Goal: Transaction & Acquisition: Purchase product/service

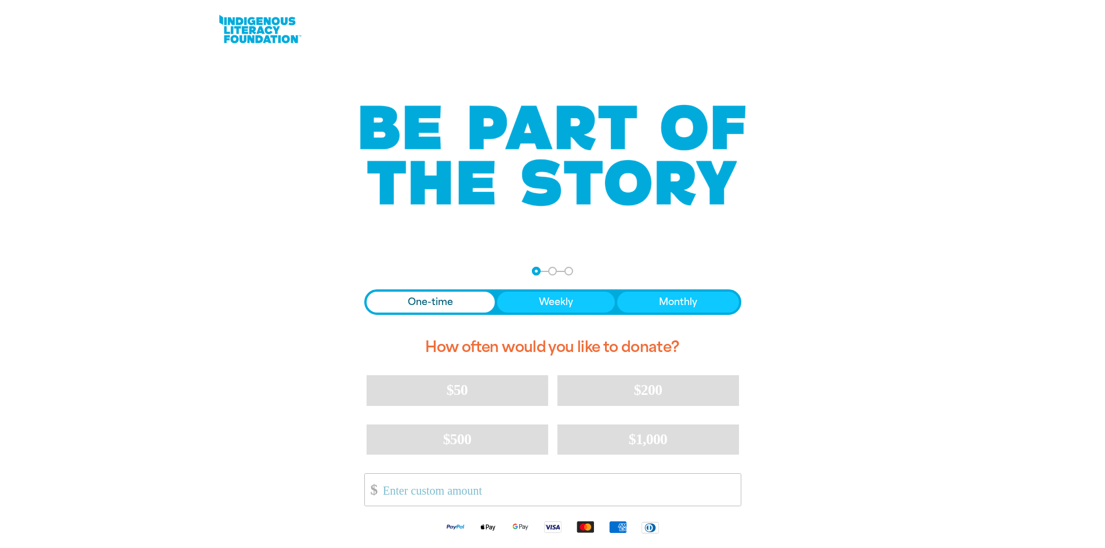
click at [431, 291] on div "One-time Weekly Monthly" at bounding box center [552, 302] width 377 height 26
click at [431, 296] on span "One-time" at bounding box center [430, 302] width 45 height 14
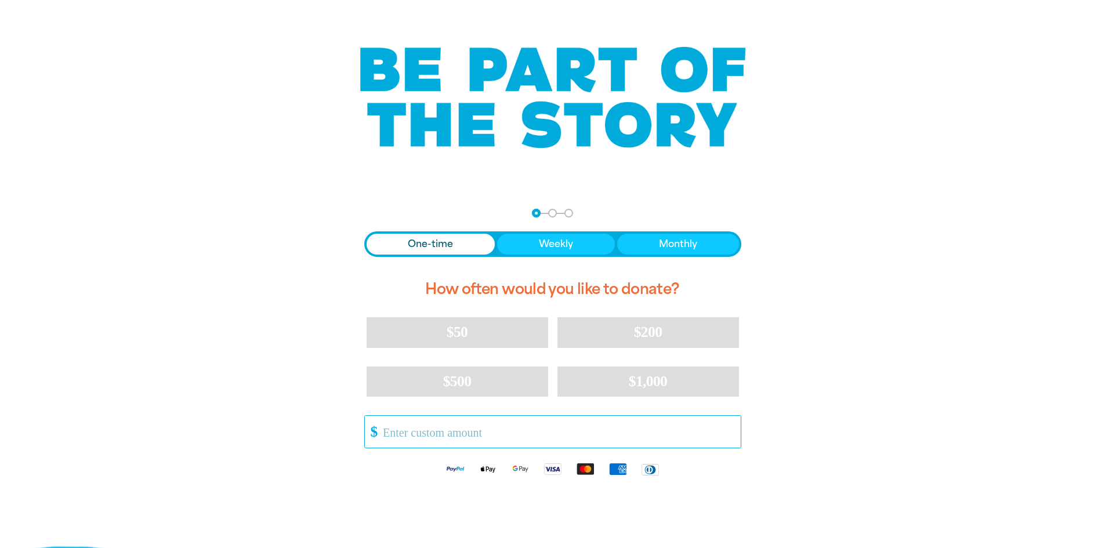
click at [466, 436] on input "Other Amount" at bounding box center [557, 432] width 365 height 32
type input "0"
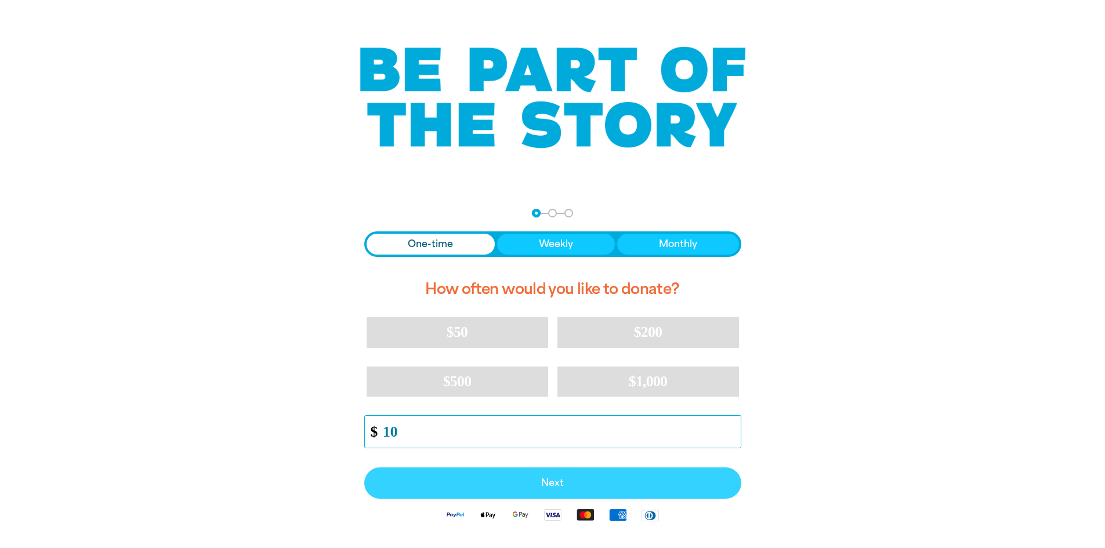
type input "10"
click at [590, 482] on span "Next" at bounding box center [552, 482] width 351 height 9
select select "AU"
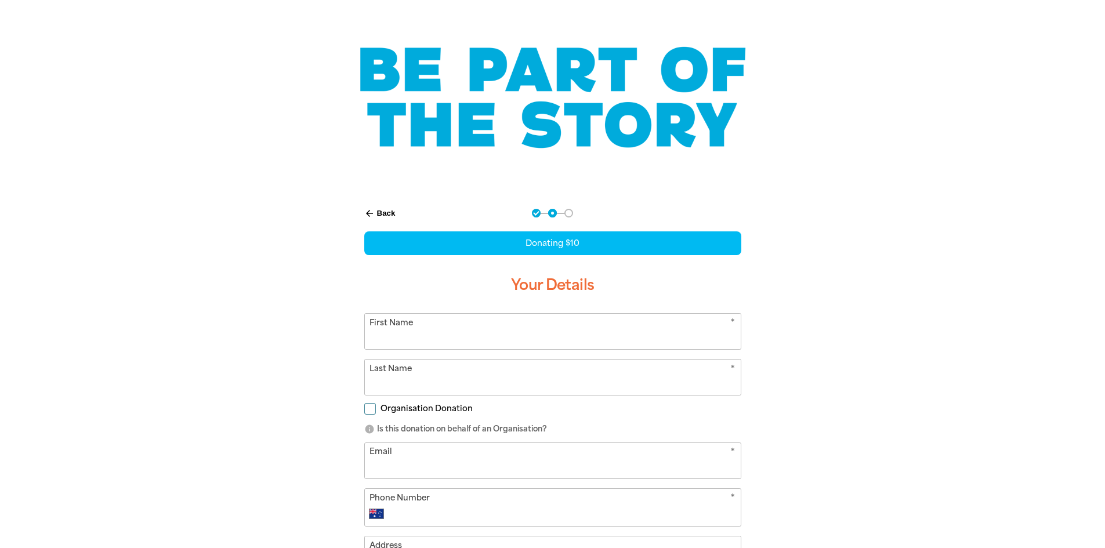
click at [605, 311] on div "Donating $10 Your Details * First Name * Last Name Organisation Donation info I…" at bounding box center [552, 446] width 377 height 430
click at [600, 330] on input "First Name" at bounding box center [553, 331] width 376 height 35
type input "[PERSON_NAME]"
type input "Pancho"
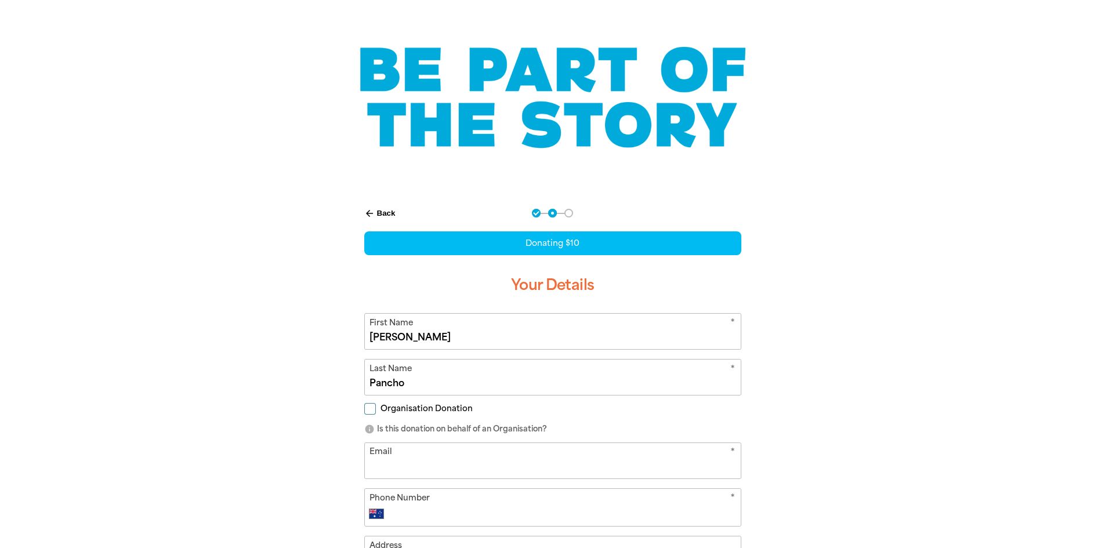
drag, startPoint x: 880, startPoint y: 326, endPoint x: 873, endPoint y: 326, distance: 6.4
click at [876, 325] on div "arrow_back Back Step 1 Step 2 Step 3 Donating $10 Your Details * First Name [PE…" at bounding box center [553, 463] width 696 height 539
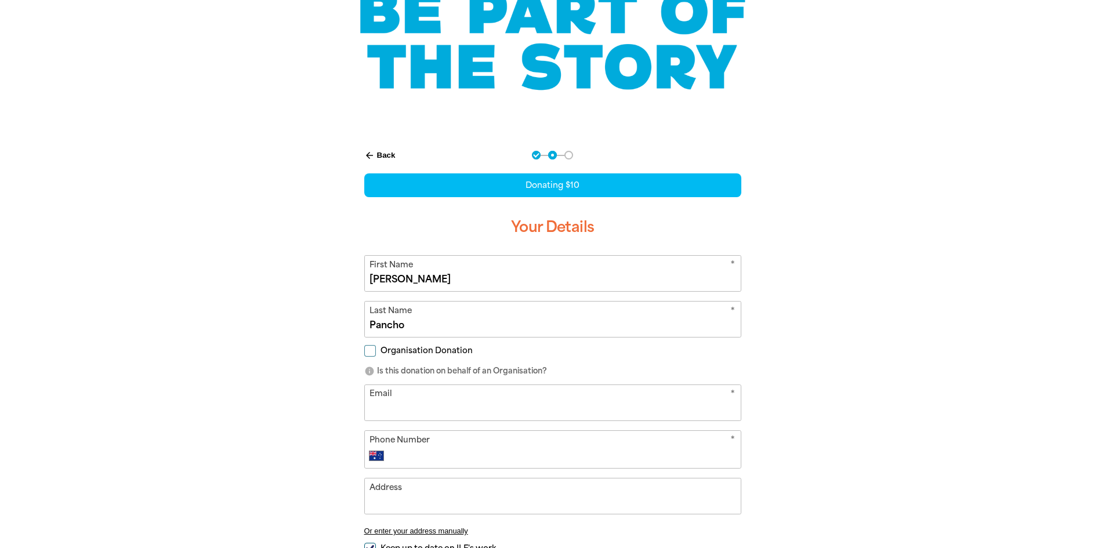
scroll to position [232, 0]
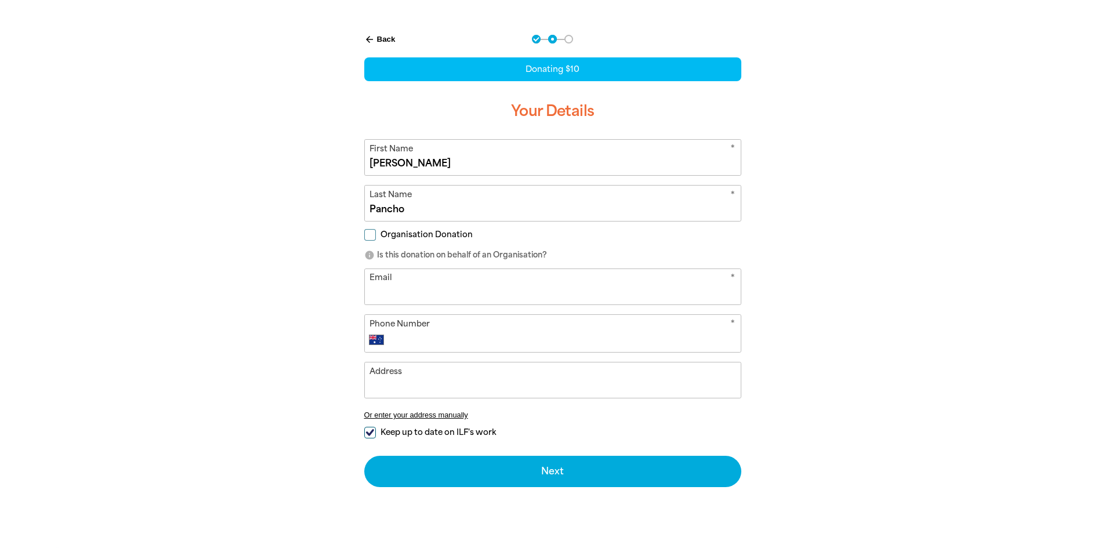
drag, startPoint x: 447, startPoint y: 332, endPoint x: 452, endPoint y: 324, distance: 9.4
click at [451, 324] on div "* Phone Number International [GEOGRAPHIC_DATA] [GEOGRAPHIC_DATA] [GEOGRAPHIC_DA…" at bounding box center [552, 333] width 377 height 38
click at [476, 342] on input "Phone Number" at bounding box center [564, 340] width 343 height 14
type input "0412 195 511"
click at [451, 384] on input "Address" at bounding box center [553, 379] width 376 height 35
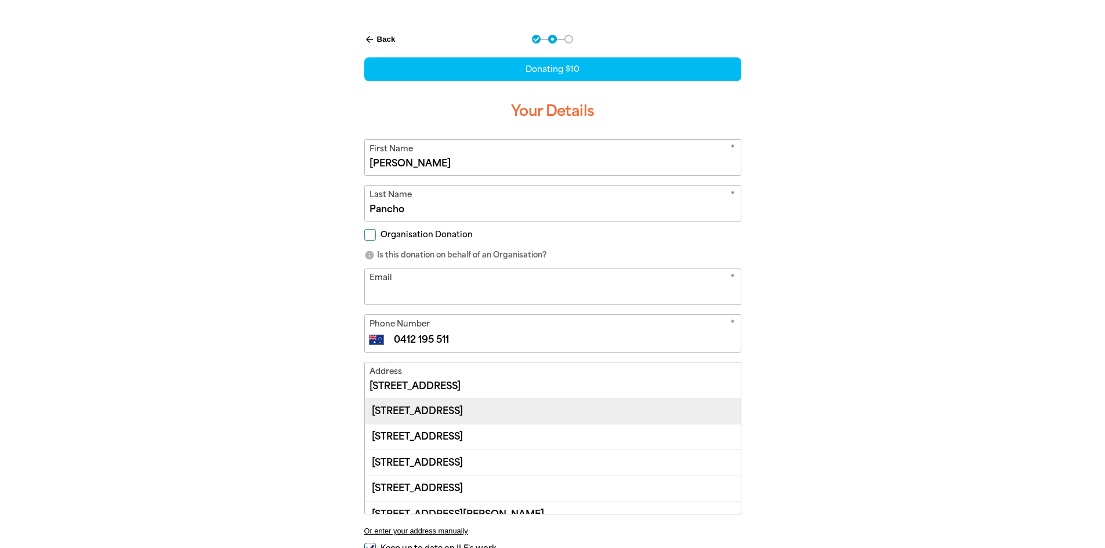
click at [493, 414] on div "[STREET_ADDRESS]" at bounding box center [553, 410] width 376 height 25
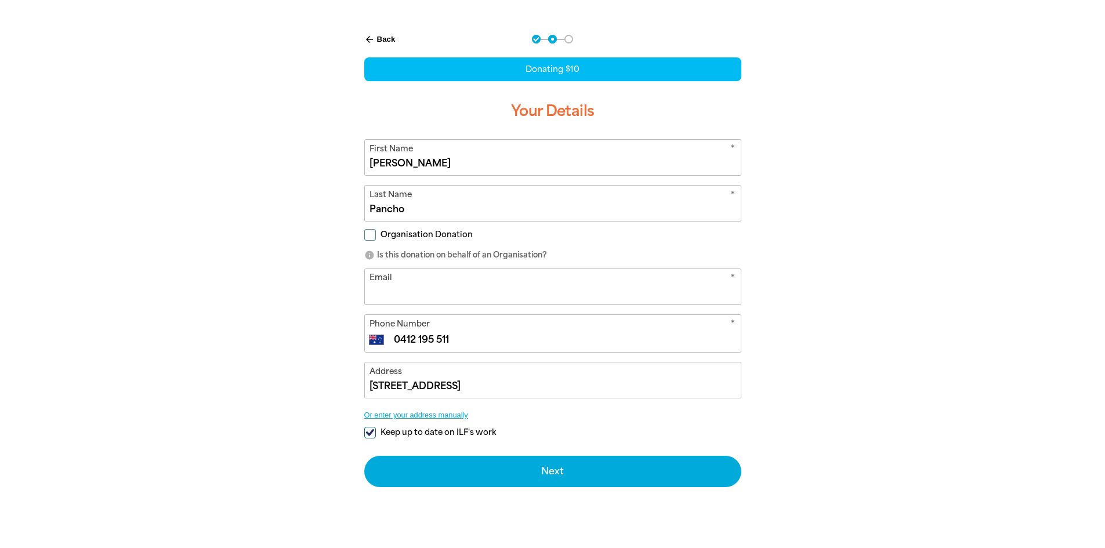
type input "[STREET_ADDRESS]"
click at [370, 429] on input "Keep up to date on ILF's work" at bounding box center [370, 433] width 12 height 12
checkbox input "false"
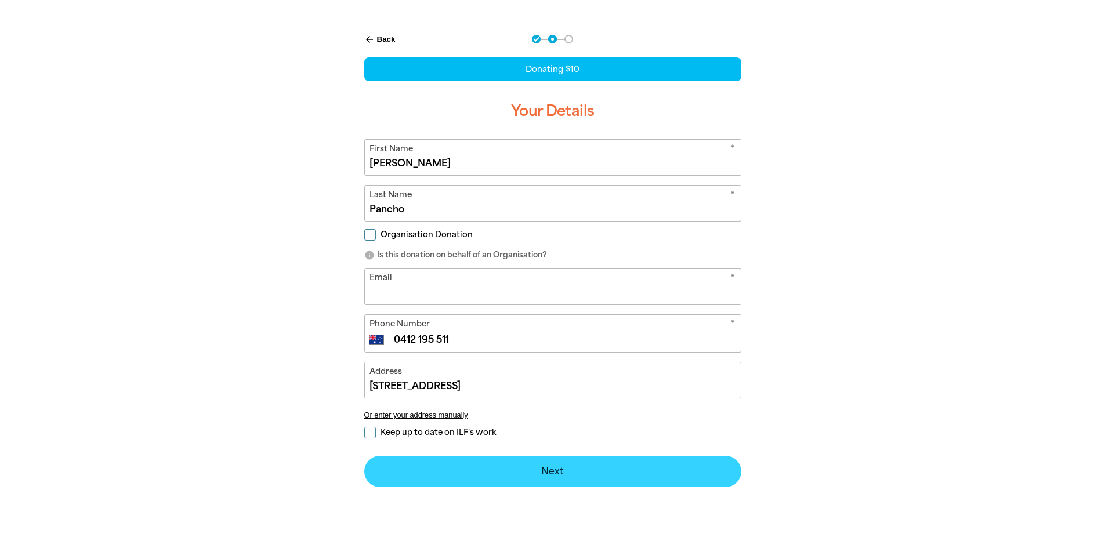
click at [568, 477] on button "Next chevron_right" at bounding box center [552, 471] width 377 height 31
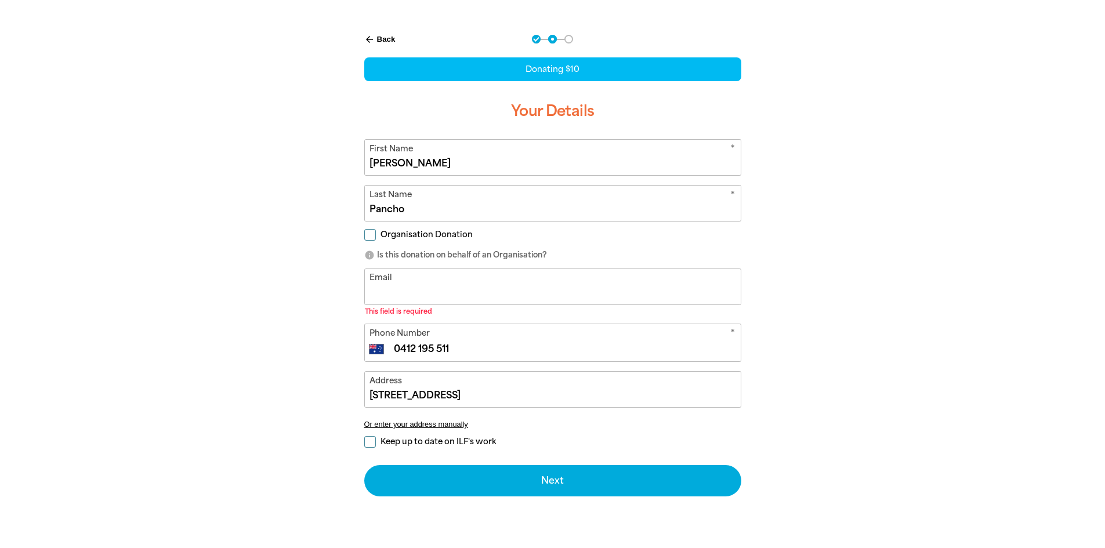
drag, startPoint x: 478, startPoint y: 299, endPoint x: 487, endPoint y: 292, distance: 10.8
click at [478, 299] on input "Email" at bounding box center [553, 286] width 376 height 35
type input "[PERSON_NAME][EMAIL_ADDRESS][PERSON_NAME][DOMAIN_NAME]"
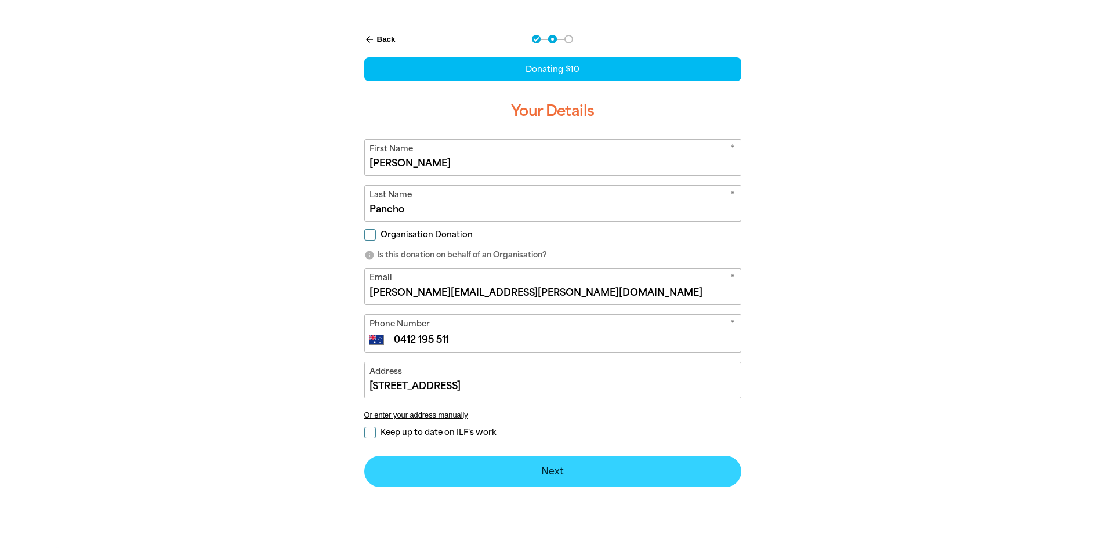
click at [614, 465] on button "Next chevron_right" at bounding box center [552, 471] width 377 height 31
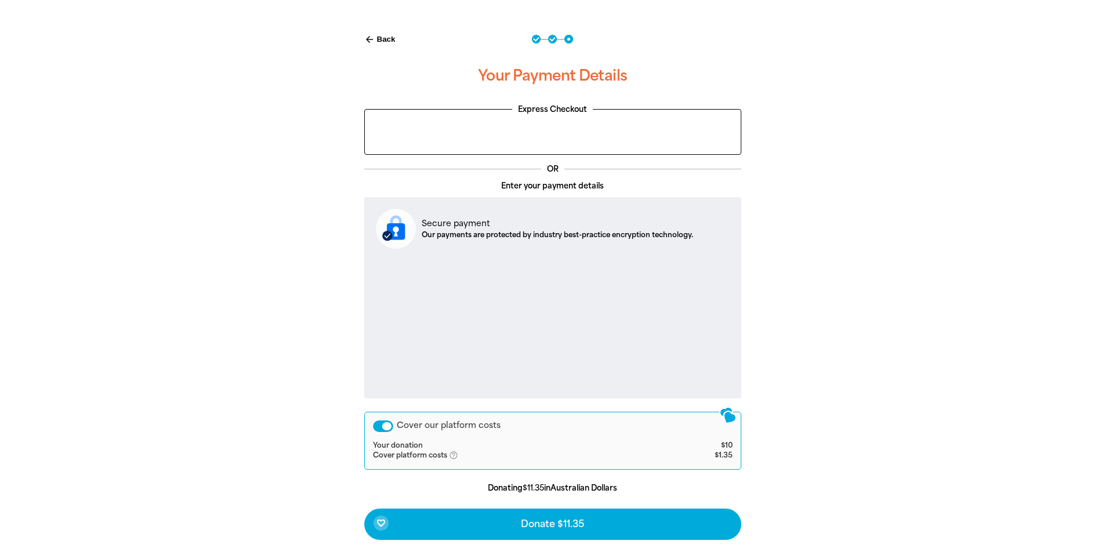
scroll to position [290, 0]
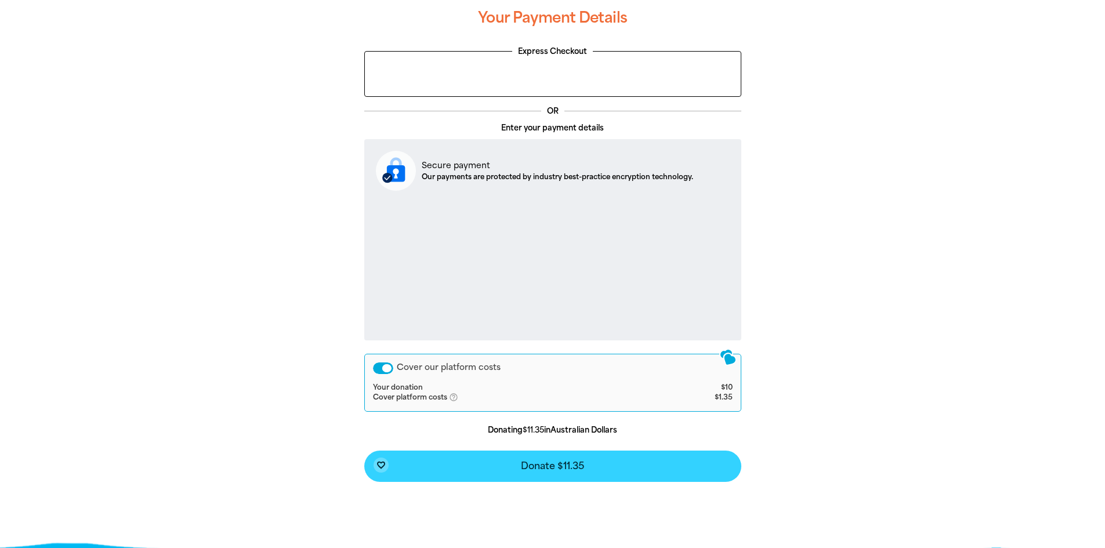
click at [586, 465] on button "favorite_border Donate $11.35" at bounding box center [552, 466] width 377 height 31
click at [538, 456] on button "favorite_border Donate $11.35" at bounding box center [552, 466] width 377 height 31
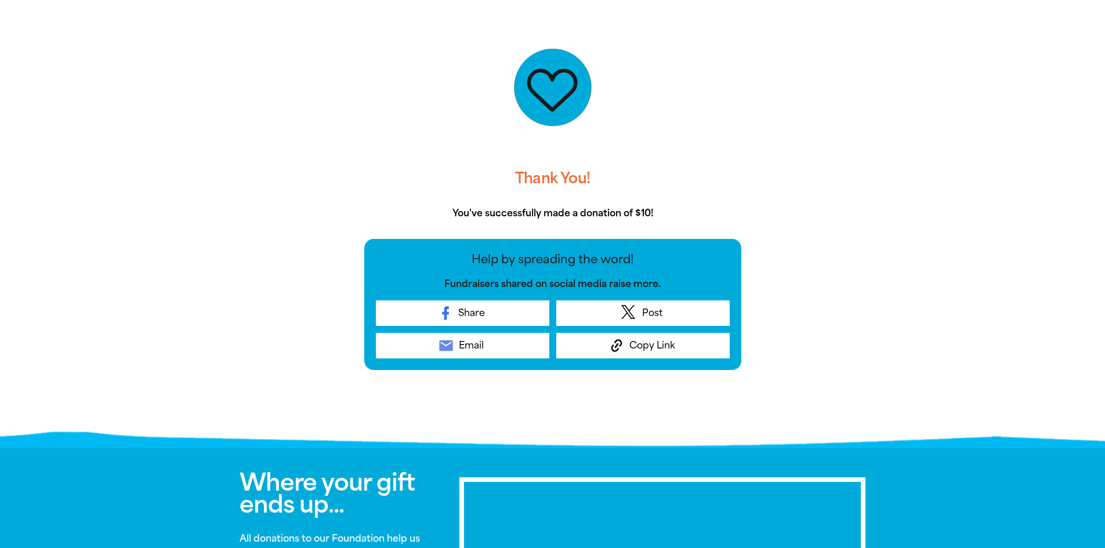
scroll to position [194, 0]
